Goal: Task Accomplishment & Management: Complete application form

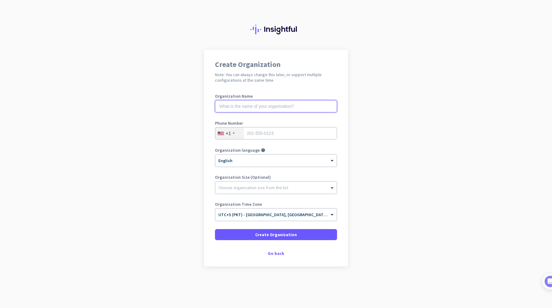
click at [265, 104] on input "text" at bounding box center [276, 106] width 122 height 12
click at [287, 192] on div "Choose organization size from the list" at bounding box center [275, 187] width 121 height 12
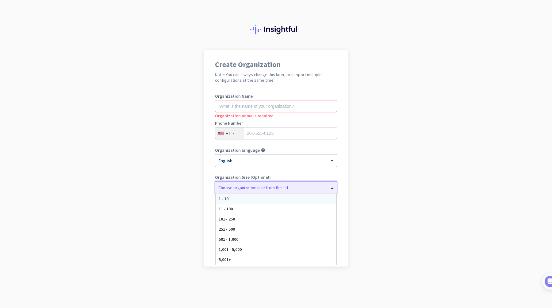
click at [355, 187] on app-onboarding-organization "Create Organization Note: You can always change this later, or support multiple…" at bounding box center [276, 173] width 552 height 247
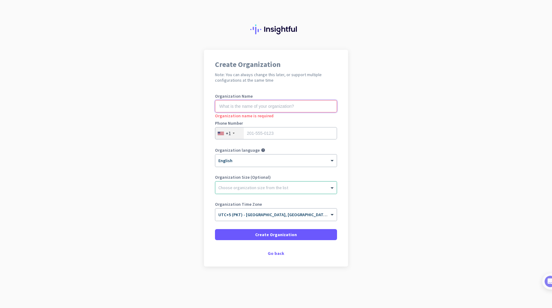
click at [284, 102] on input "text" at bounding box center [276, 106] width 122 height 12
type input "Apptycoons"
click at [234, 133] on div at bounding box center [234, 133] width 2 height 1
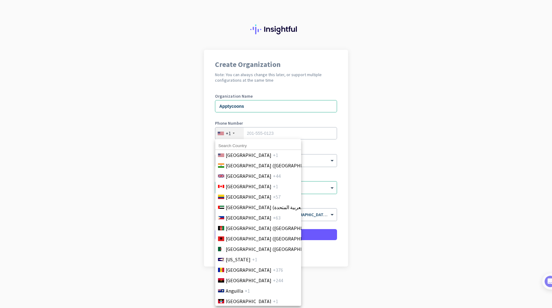
click at [237, 148] on input at bounding box center [258, 146] width 86 height 8
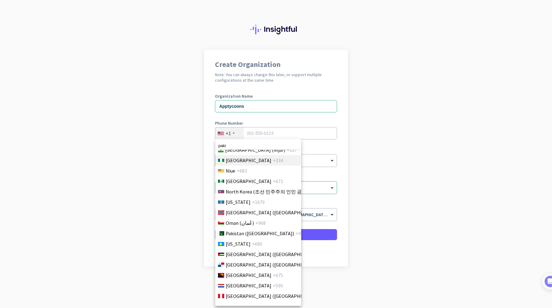
scroll to position [1691, 0]
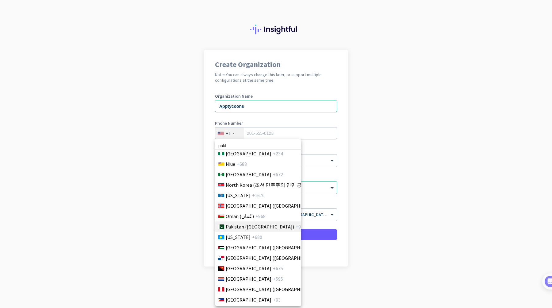
type input "paki"
click at [254, 228] on span "Pakistan (‫[GEOGRAPHIC_DATA]‬‎)" at bounding box center [260, 226] width 68 height 7
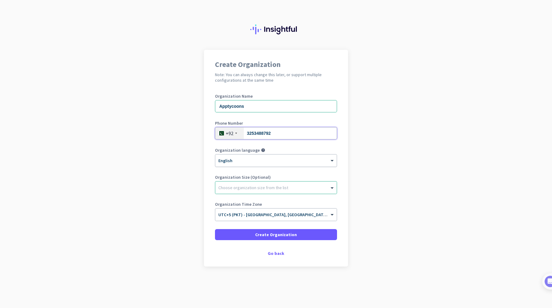
type input "3253488792"
click at [252, 161] on div "× English" at bounding box center [272, 160] width 114 height 5
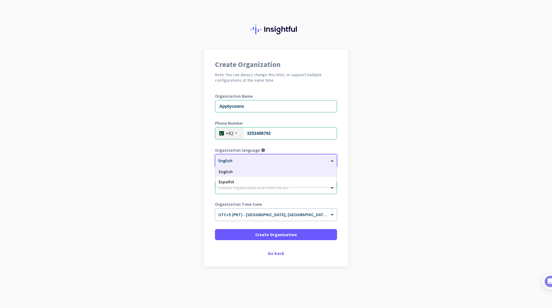
click at [395, 165] on app-onboarding-organization "Create Organization Note: You can always change this later, or support multiple…" at bounding box center [276, 173] width 552 height 247
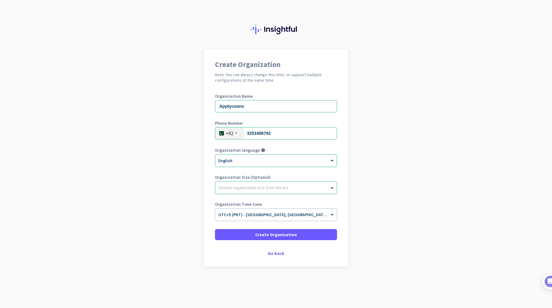
click at [276, 190] on div "Choose organization size from the list" at bounding box center [253, 188] width 70 height 6
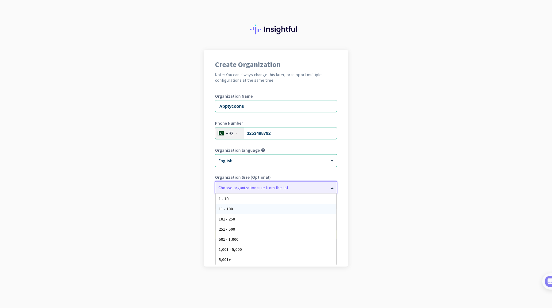
click at [264, 207] on div "11 - 100" at bounding box center [276, 209] width 121 height 10
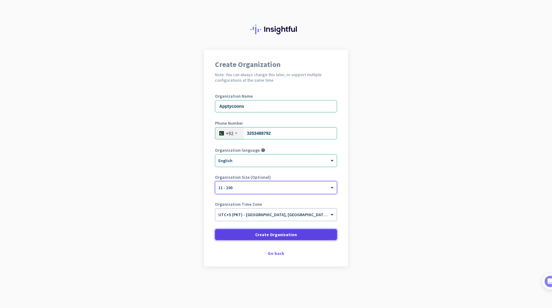
click at [273, 229] on span at bounding box center [276, 234] width 122 height 15
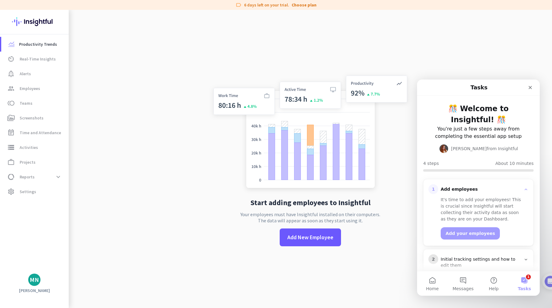
scroll to position [48, 0]
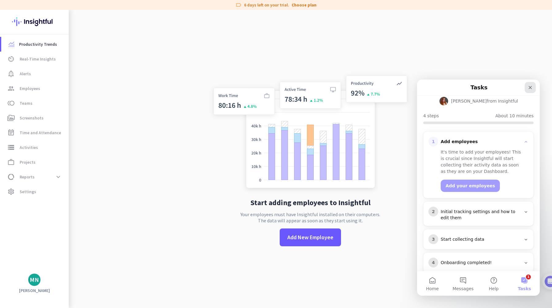
click at [532, 90] on icon "Close" at bounding box center [530, 87] width 5 height 5
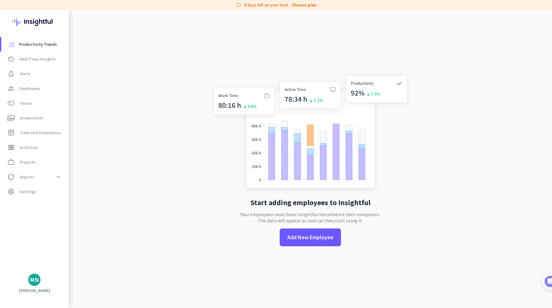
scroll to position [0, 0]
click at [40, 54] on link "av_timer Real-Time Insights" at bounding box center [34, 59] width 67 height 15
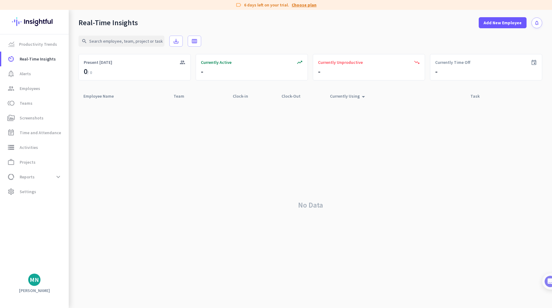
click at [306, 5] on link "Choose plan" at bounding box center [304, 5] width 25 height 6
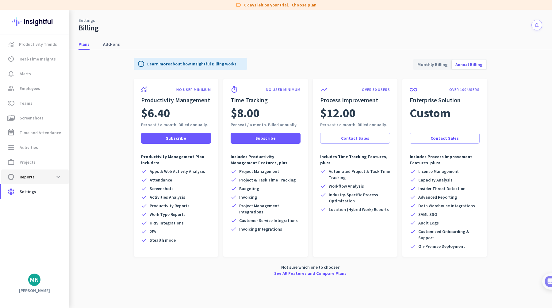
click at [40, 178] on span "data_usage Reports expand_more" at bounding box center [35, 176] width 58 height 11
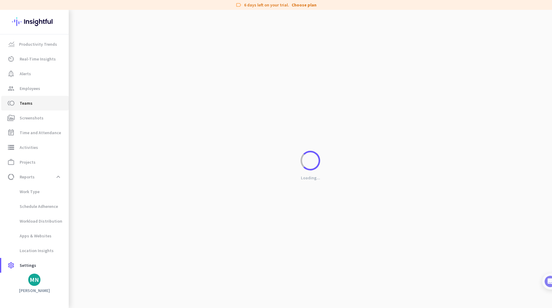
click at [50, 96] on link "toll Teams" at bounding box center [34, 103] width 67 height 15
